Goal: Check status: Check status

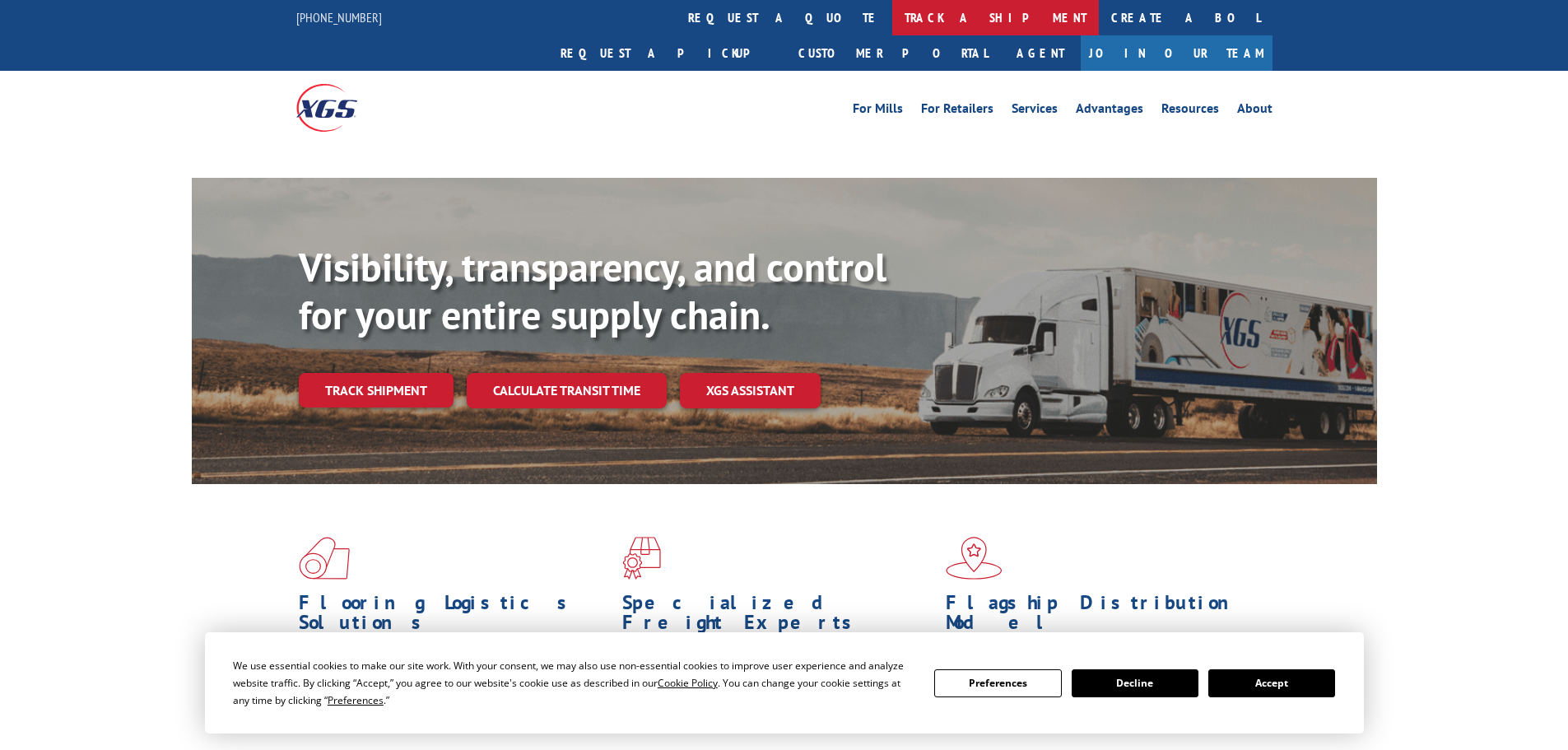
click at [892, 27] on link "track a shipment" at bounding box center [996, 17] width 207 height 35
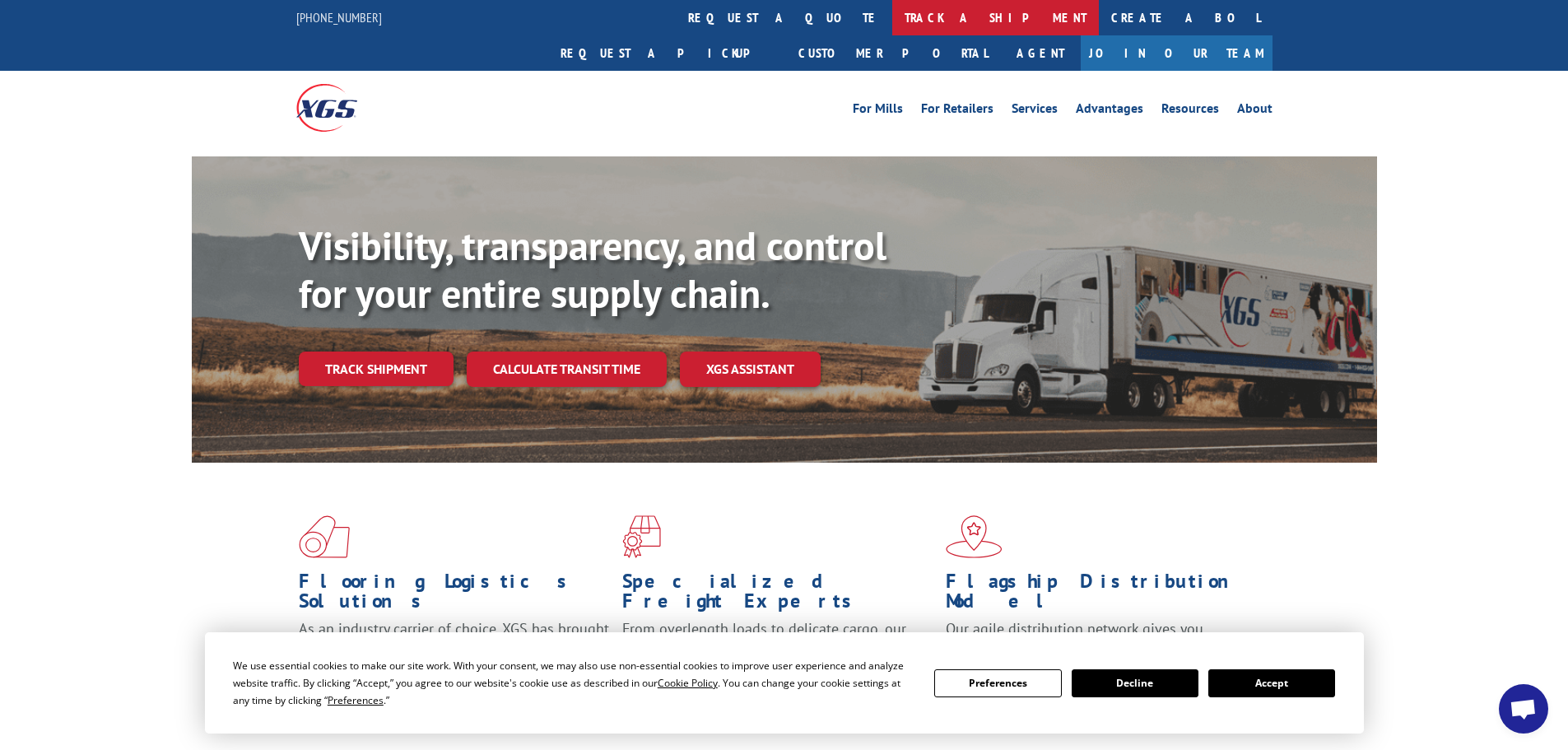
click at [892, 23] on link "track a shipment" at bounding box center [996, 17] width 207 height 35
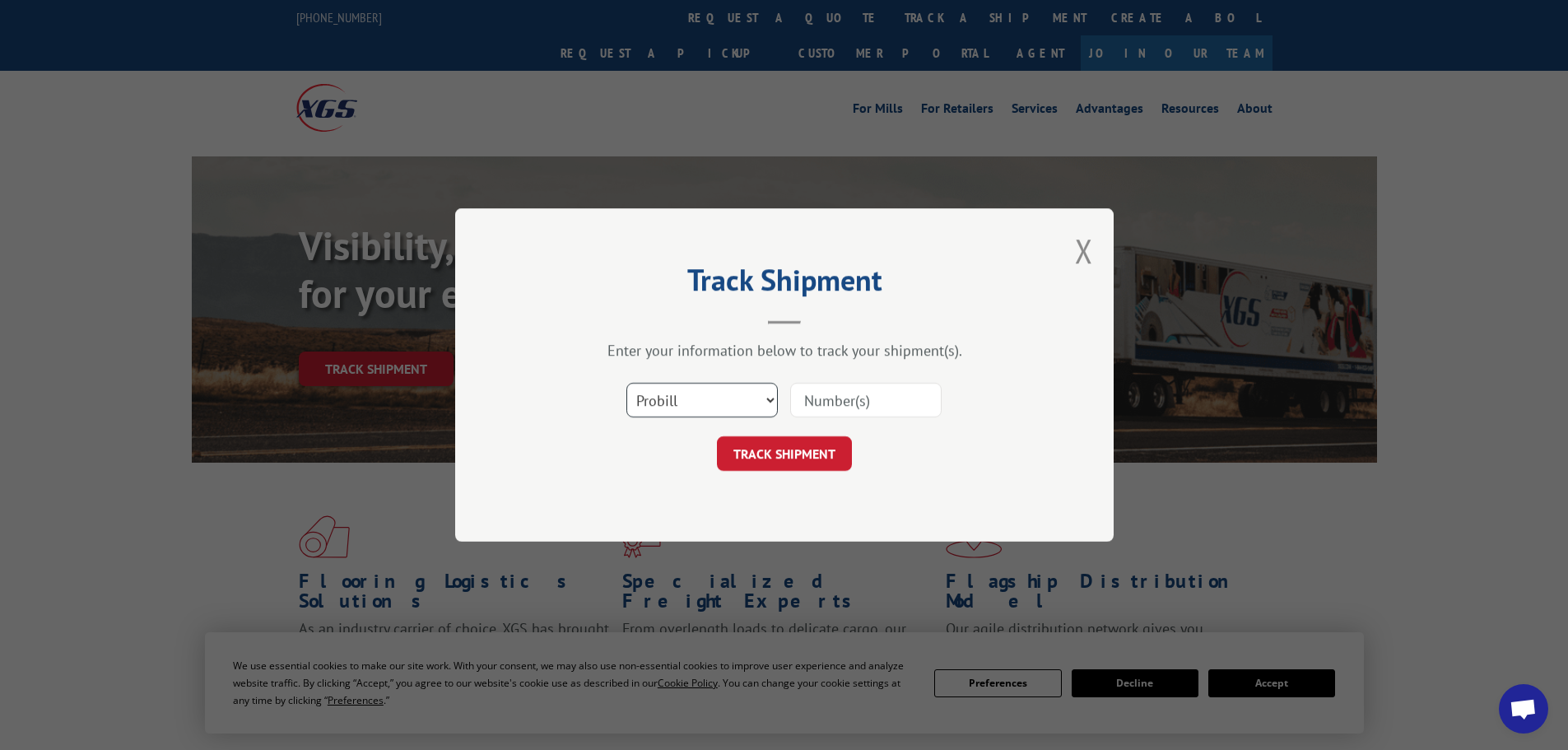
click at [706, 399] on select "Select category... Probill BOL PO" at bounding box center [702, 400] width 151 height 34
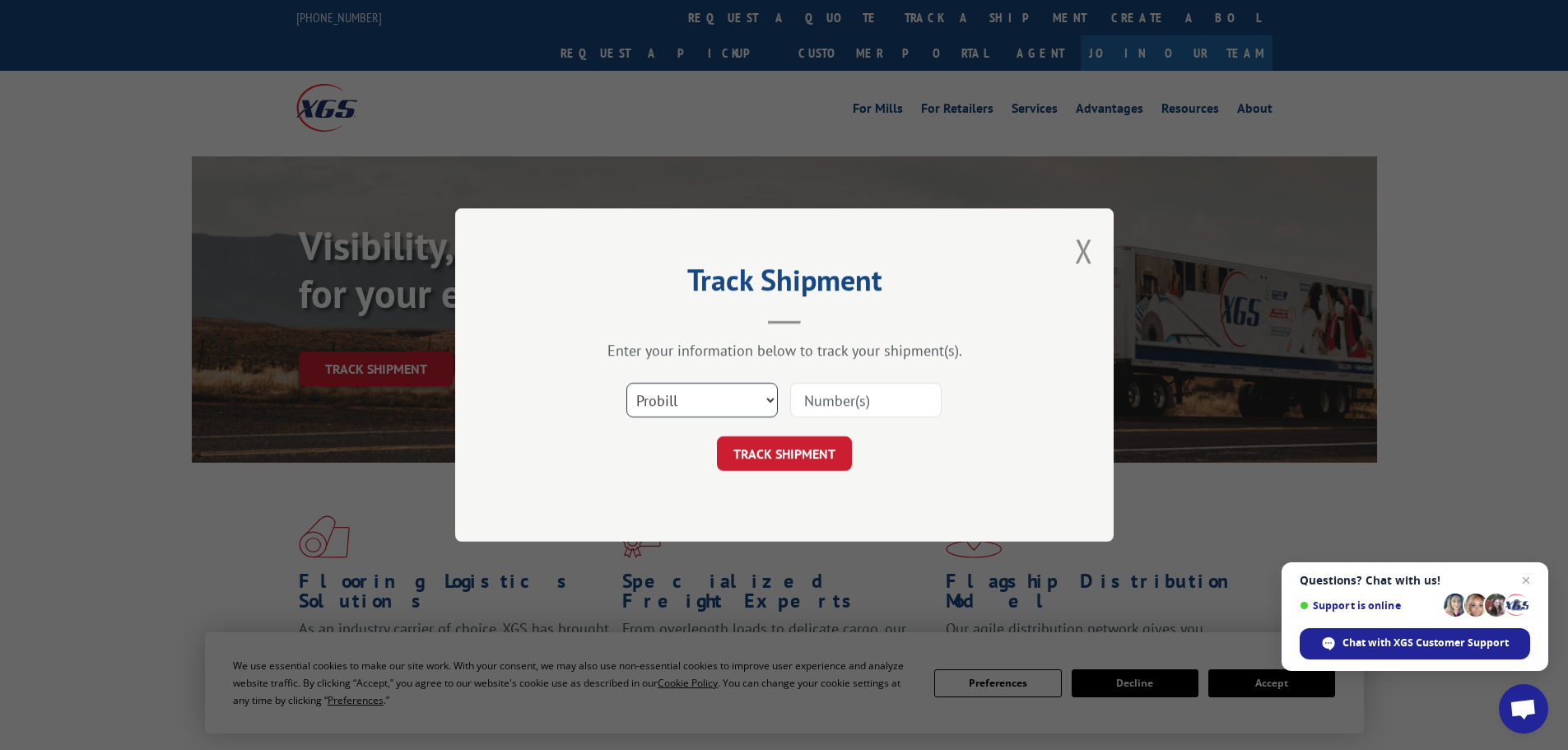
select select "po"
click at [627, 383] on select "Select category... Probill BOL PO" at bounding box center [702, 400] width 151 height 34
click at [835, 399] on input at bounding box center [865, 400] width 151 height 34
paste input "44533571"
type input "44533571"
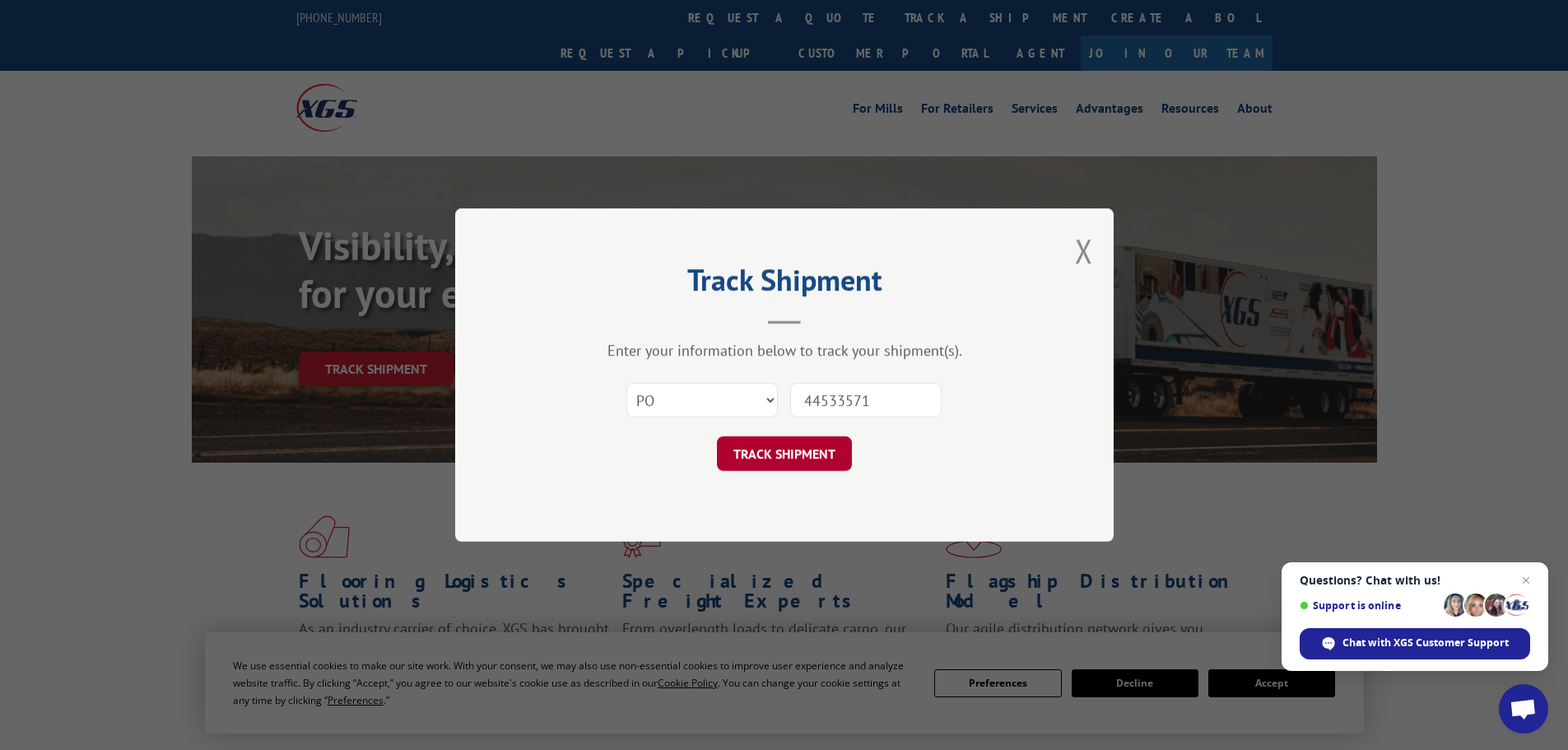
click at [811, 448] on button "TRACK SHIPMENT" at bounding box center [784, 453] width 135 height 34
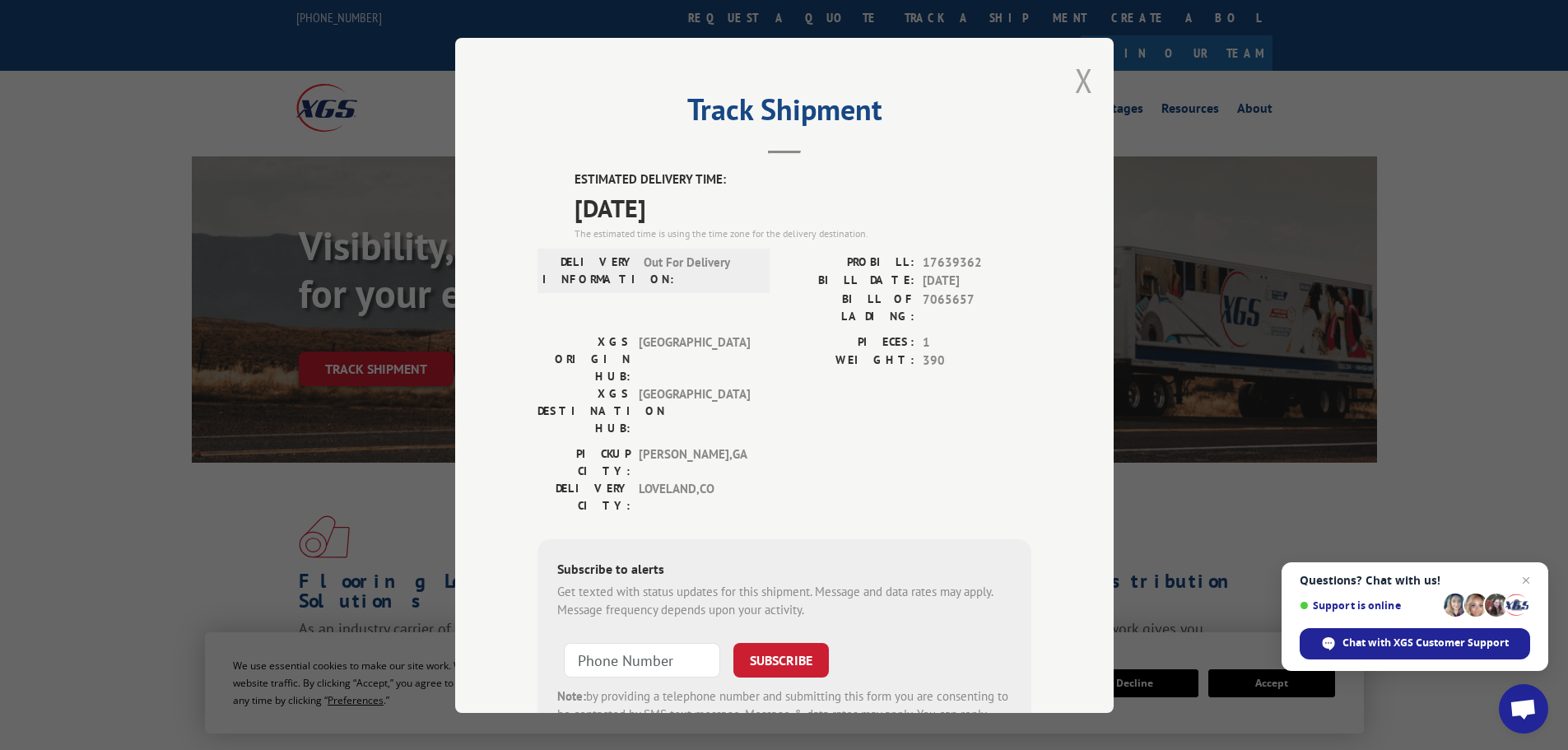
click at [1082, 85] on button "Close modal" at bounding box center [1084, 80] width 18 height 44
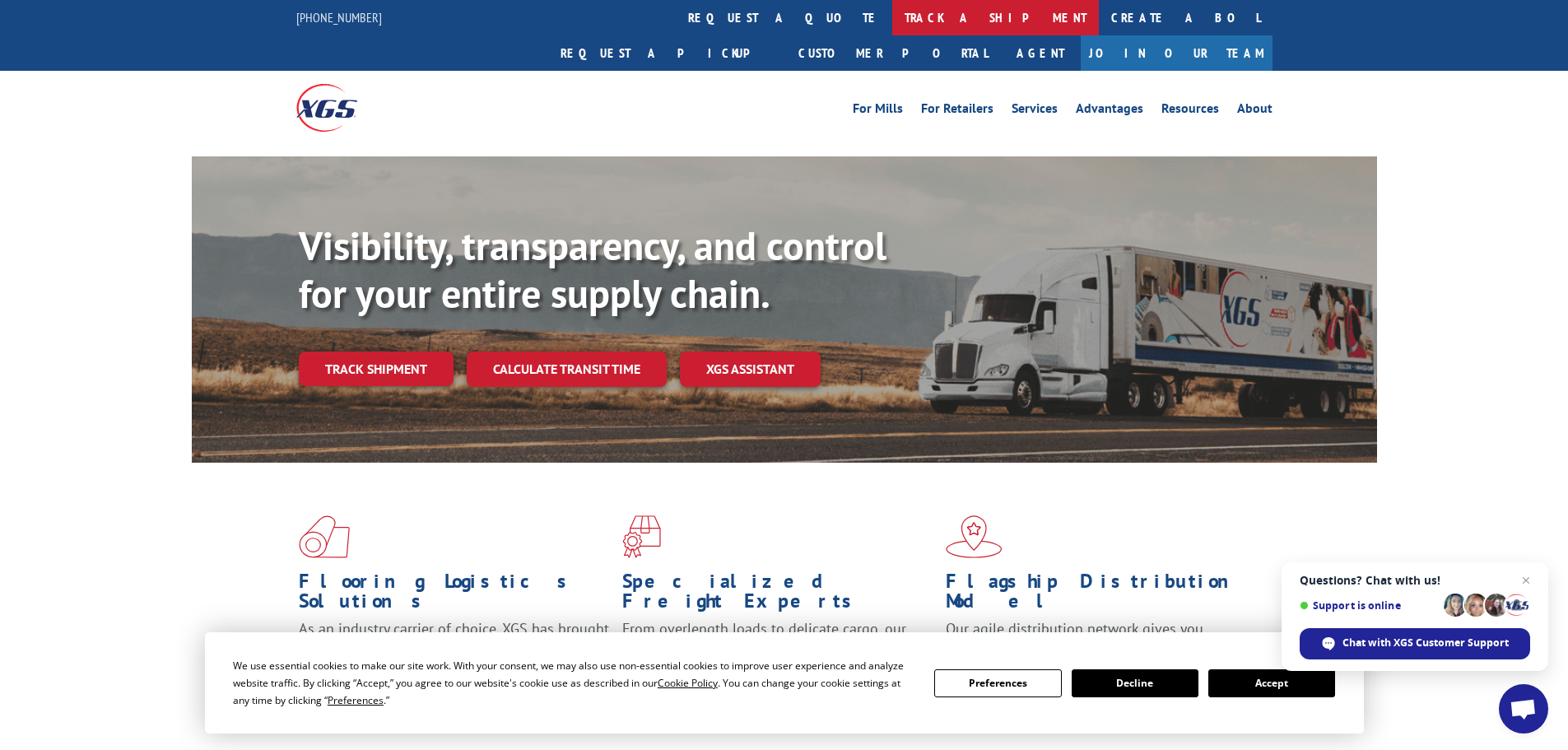
click at [892, 19] on link "track a shipment" at bounding box center [996, 17] width 207 height 35
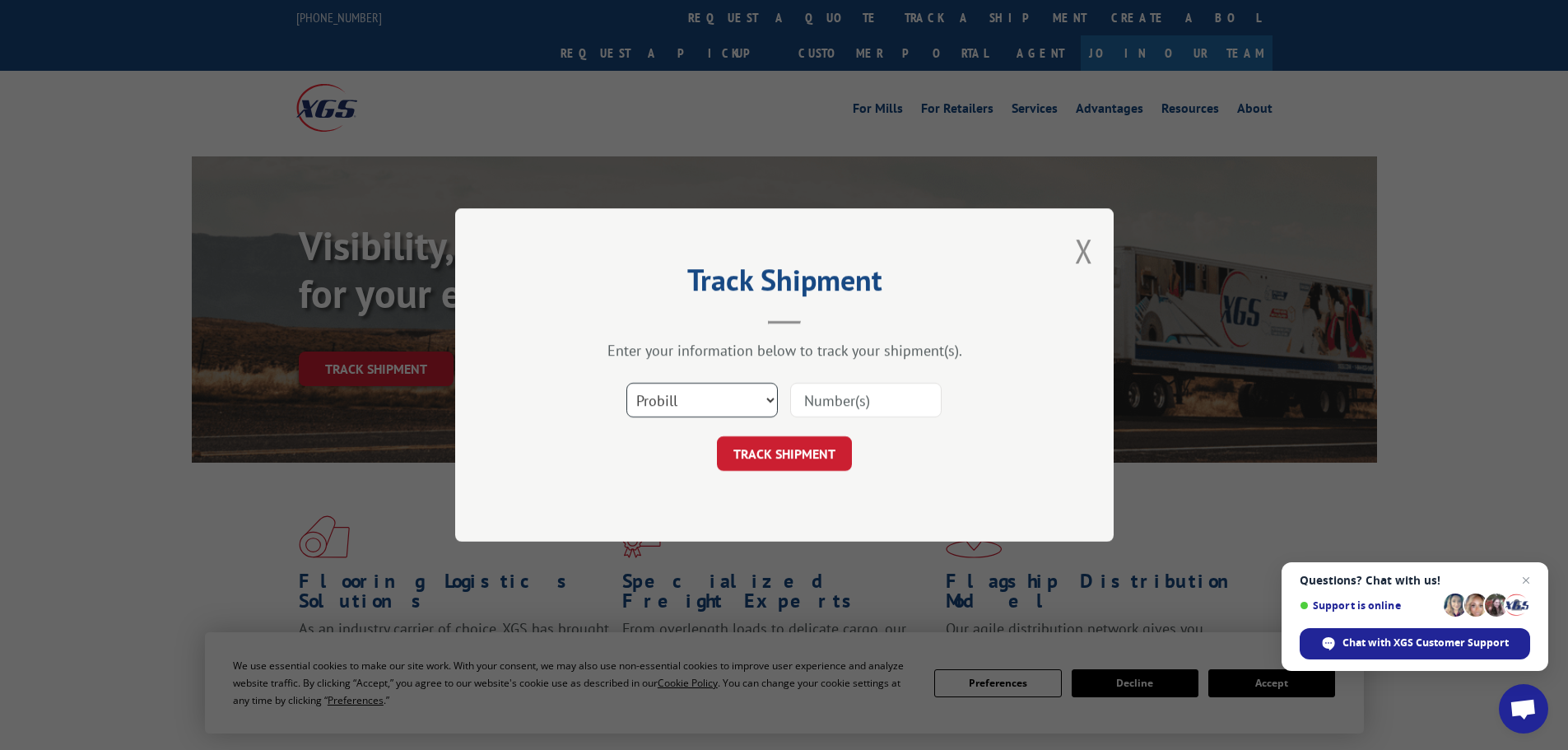
click at [712, 406] on select "Select category... Probill BOL PO" at bounding box center [702, 400] width 151 height 34
select select "po"
click at [627, 383] on select "Select category... Probill BOL PO" at bounding box center [702, 400] width 151 height 34
click at [847, 400] on input at bounding box center [865, 400] width 151 height 34
paste input "44533581"
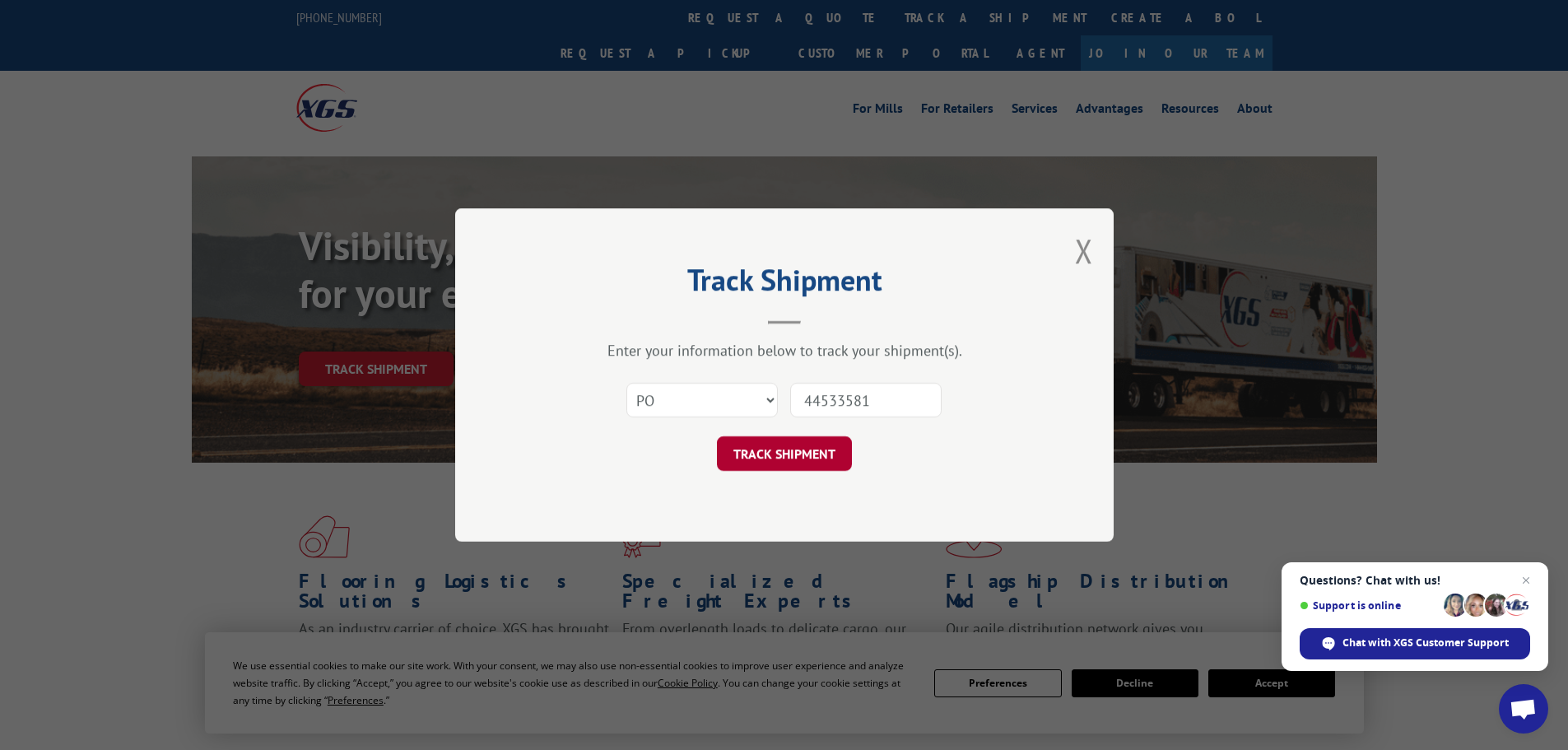
type input "44533581"
click at [816, 445] on button "TRACK SHIPMENT" at bounding box center [784, 453] width 135 height 34
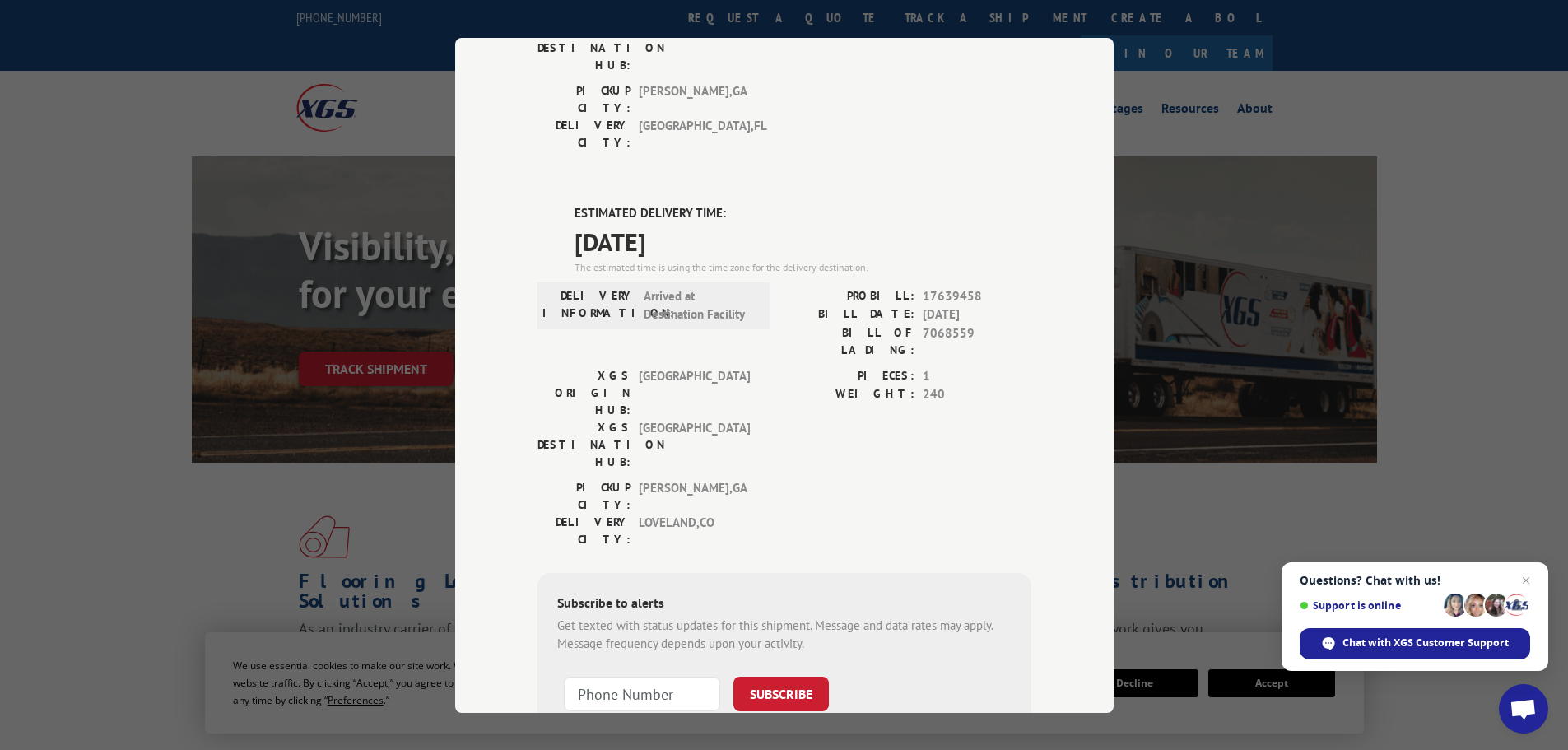
scroll to position [330, 0]
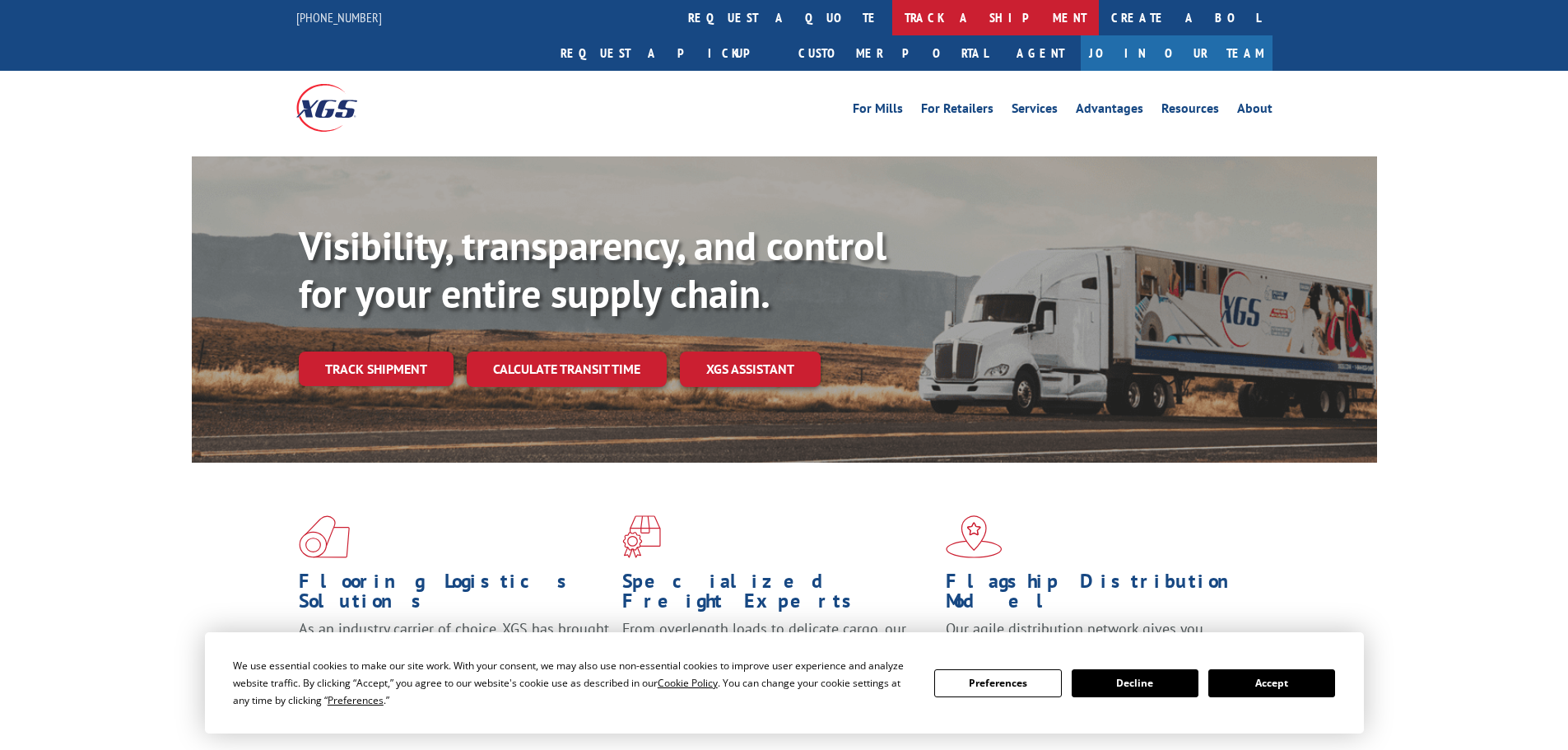
click at [892, 15] on link "track a shipment" at bounding box center [996, 17] width 207 height 35
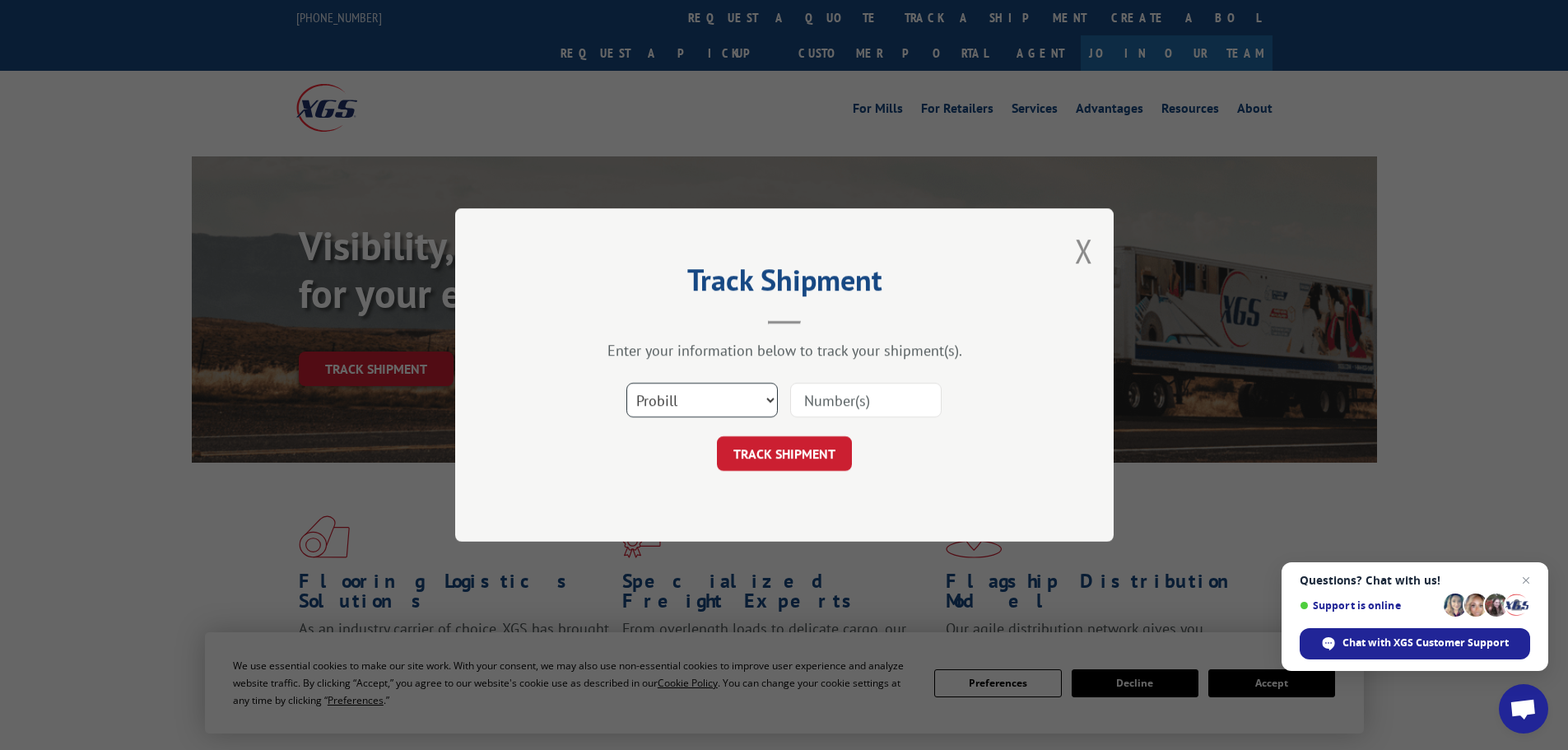
click at [730, 398] on select "Select category... Probill BOL PO" at bounding box center [702, 400] width 151 height 34
select select "bol"
click at [627, 383] on select "Select category... Probill BOL PO" at bounding box center [702, 400] width 151 height 34
click at [842, 399] on input at bounding box center [865, 400] width 151 height 34
paste input "44533549"
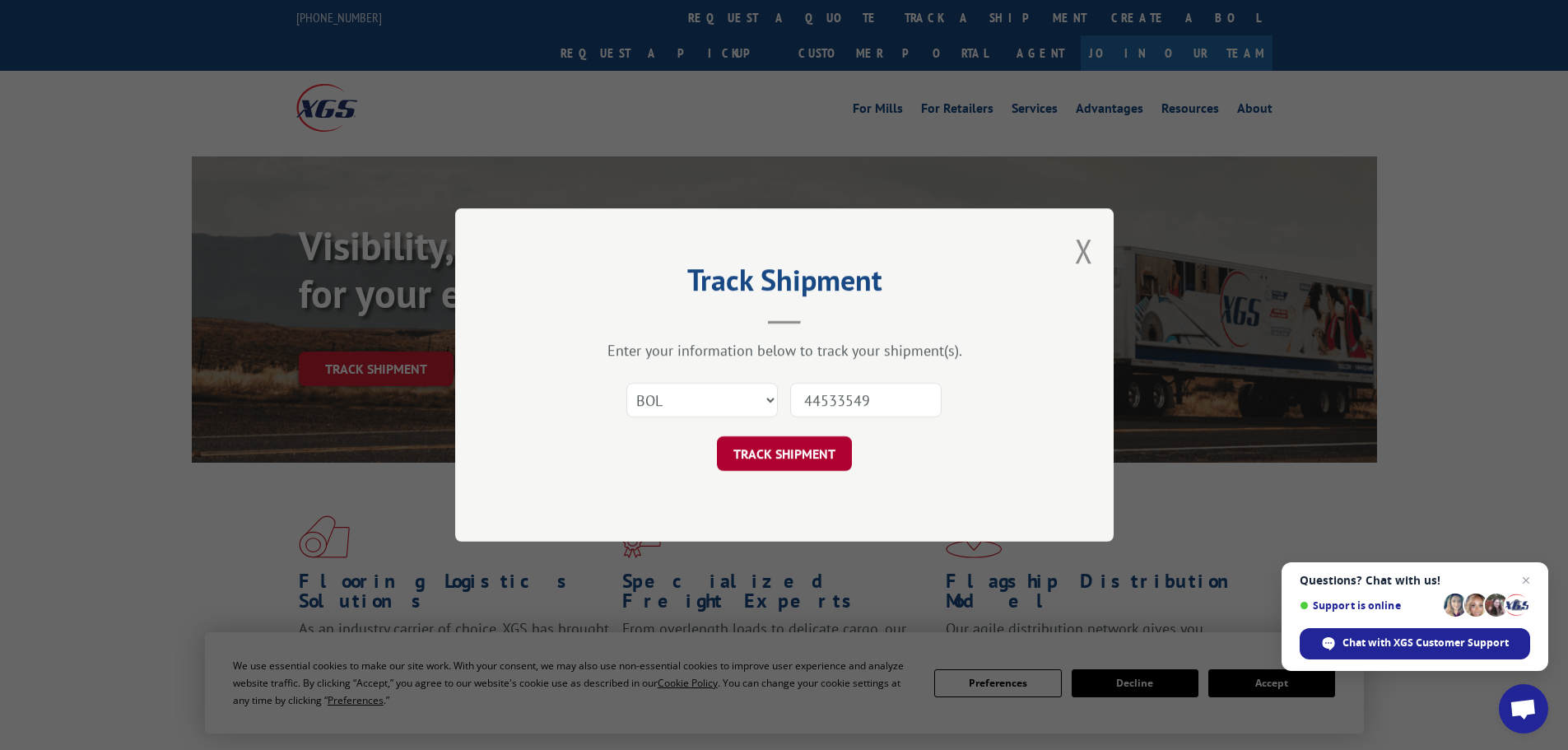
type input "44533549"
click at [779, 462] on button "TRACK SHIPMENT" at bounding box center [784, 453] width 135 height 34
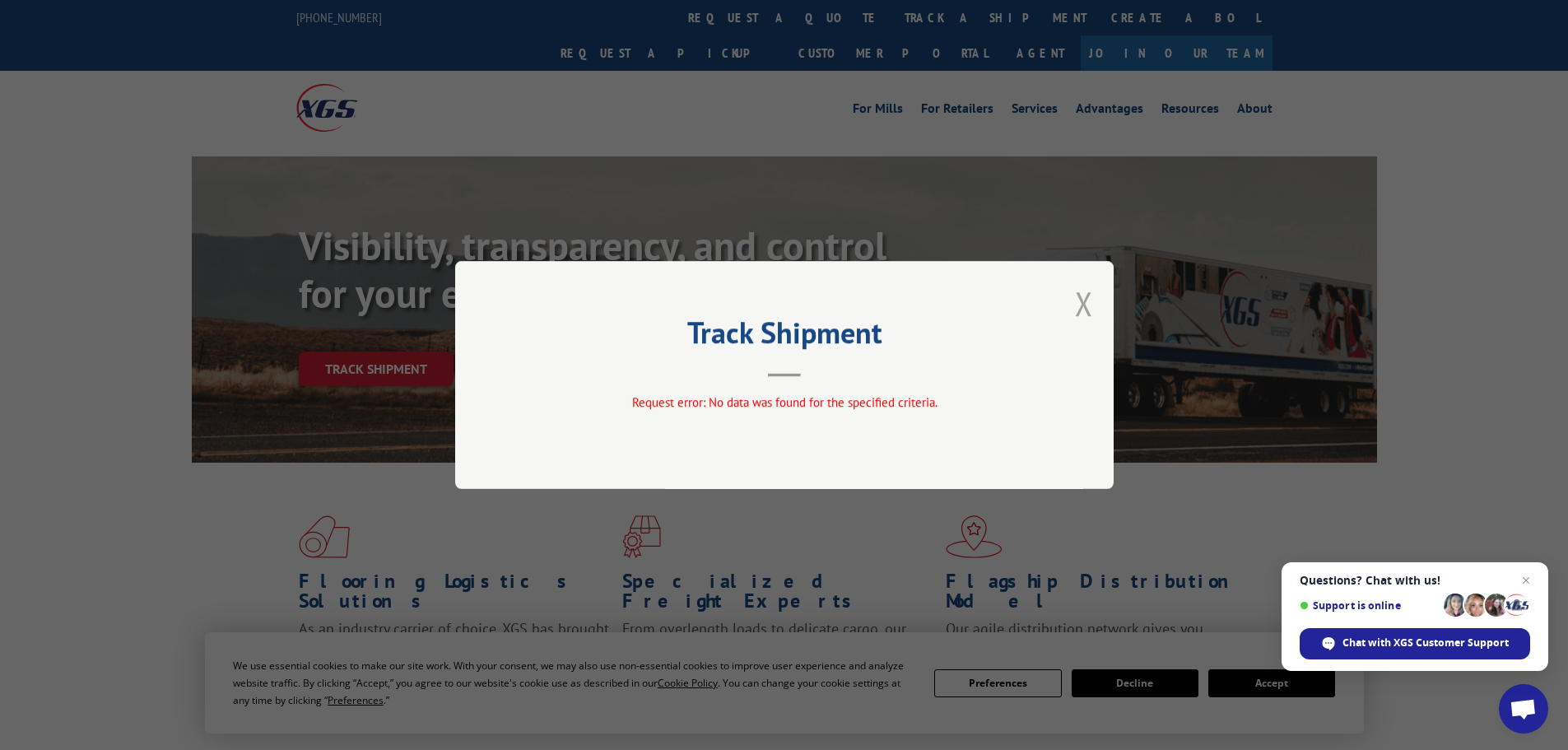
click at [1081, 307] on button "Close modal" at bounding box center [1084, 303] width 18 height 44
